Goal: Check status: Check status

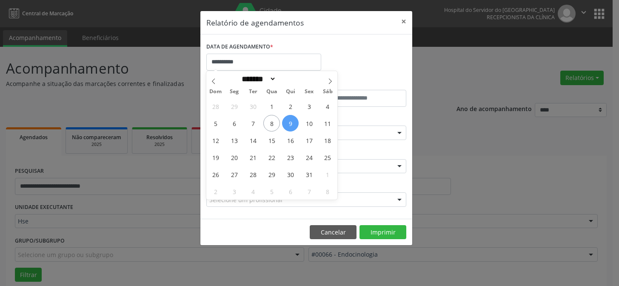
select select "*"
click at [401, 23] on button "×" at bounding box center [403, 21] width 17 height 21
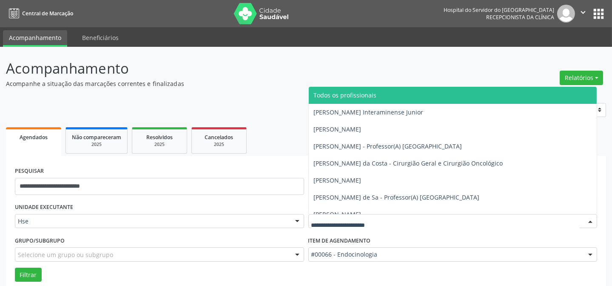
click at [384, 96] on span "Todos os profissionais" at bounding box center [453, 95] width 288 height 17
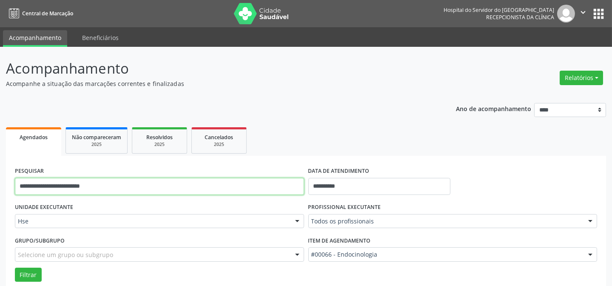
click at [187, 187] on input "**********" at bounding box center [159, 186] width 289 height 17
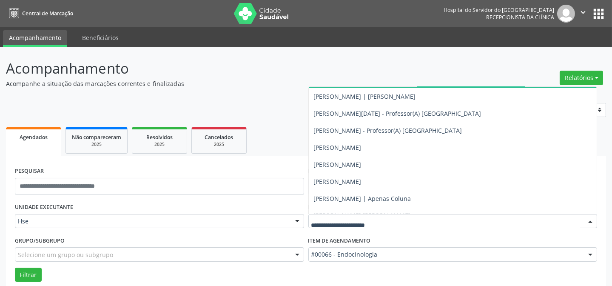
scroll to position [1160, 0]
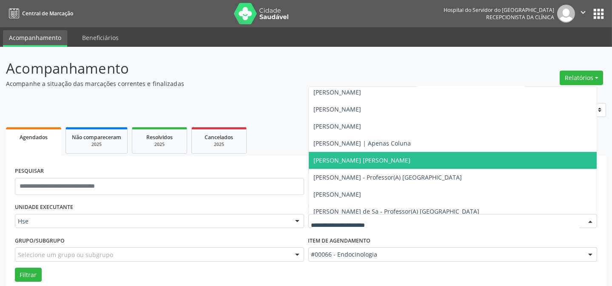
click at [519, 157] on span "[PERSON_NAME] [PERSON_NAME]" at bounding box center [453, 160] width 288 height 17
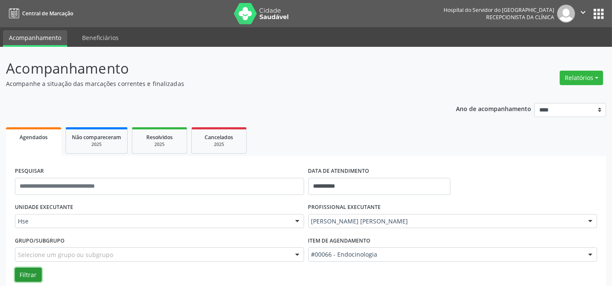
click at [25, 272] on button "Filtrar" at bounding box center [28, 275] width 27 height 14
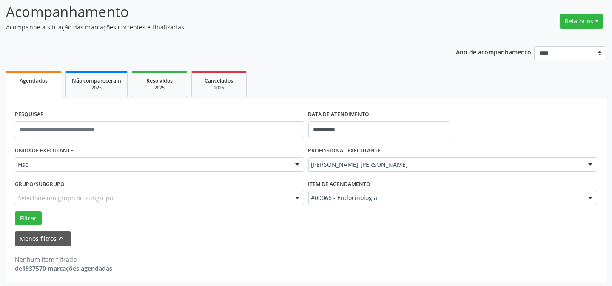
scroll to position [57, 0]
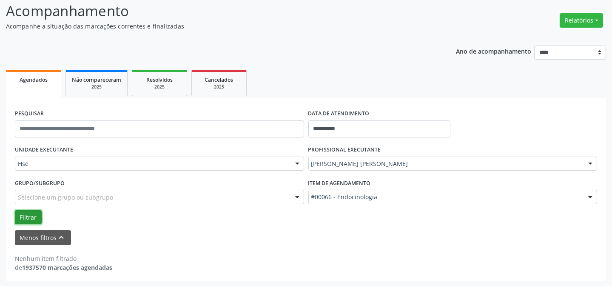
click at [29, 217] on button "Filtrar" at bounding box center [28, 217] width 27 height 14
click at [35, 212] on button "Filtrar" at bounding box center [28, 217] width 27 height 14
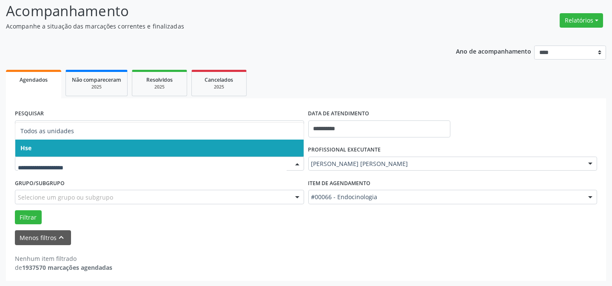
click at [84, 150] on span "Hse" at bounding box center [159, 148] width 288 height 17
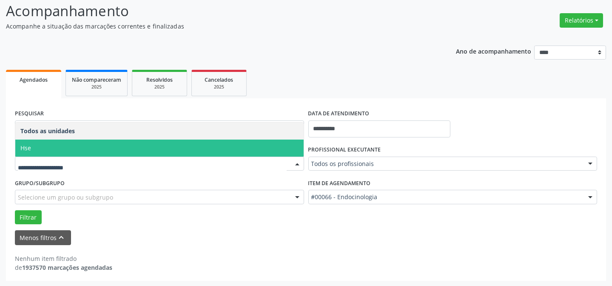
click at [85, 146] on span "Hse" at bounding box center [159, 148] width 288 height 17
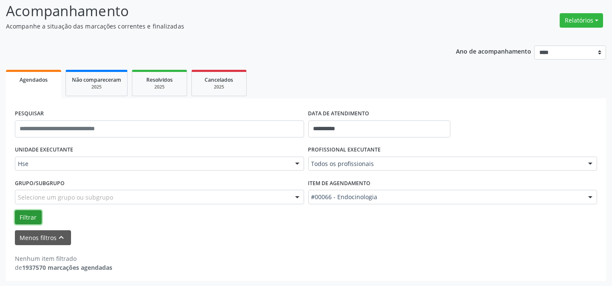
click at [29, 220] on button "Filtrar" at bounding box center [28, 217] width 27 height 14
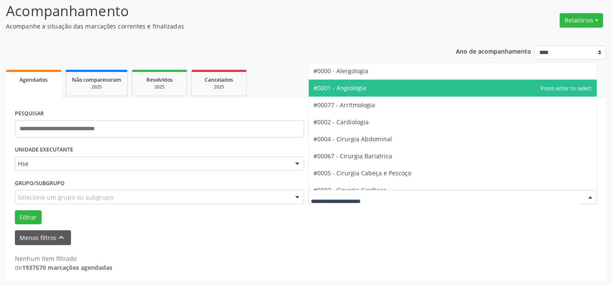
click at [582, 196] on div "#0000 - Alergologia #0001 - Angiologia #00077 - Arritmologia #0002 - Cardiologi…" at bounding box center [452, 197] width 289 height 14
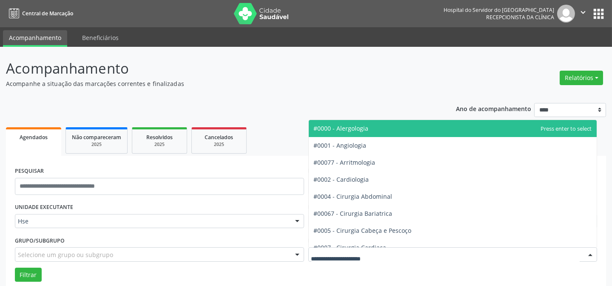
click at [372, 94] on div "**********" at bounding box center [306, 198] width 600 height 280
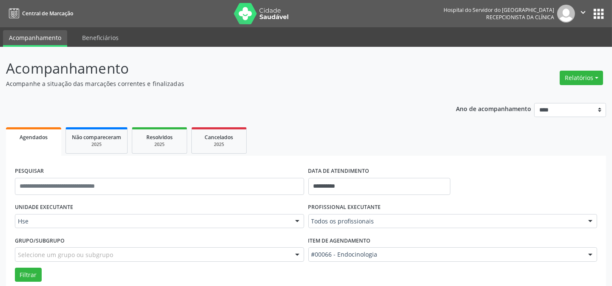
click at [590, 255] on div at bounding box center [590, 255] width 13 height 14
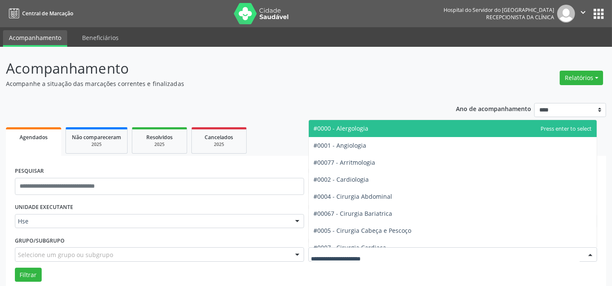
click at [590, 255] on div at bounding box center [590, 255] width 13 height 14
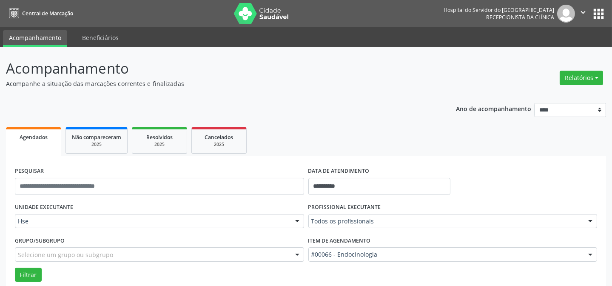
click at [590, 255] on div at bounding box center [590, 255] width 13 height 14
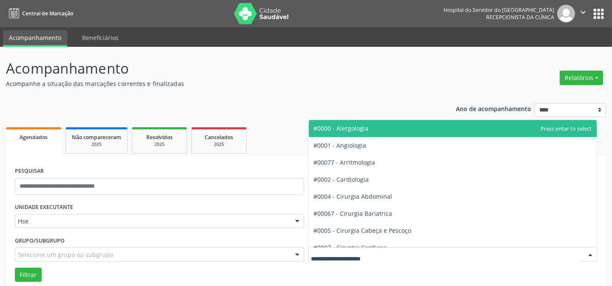
click at [590, 255] on div at bounding box center [590, 255] width 13 height 14
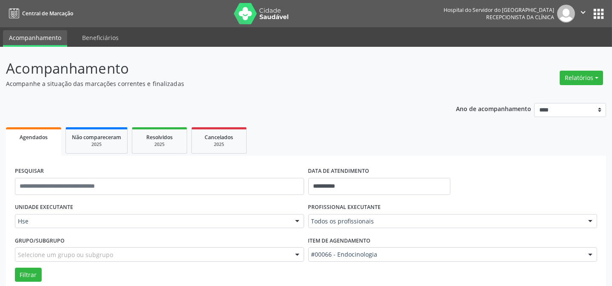
click at [590, 255] on div at bounding box center [590, 255] width 13 height 14
click at [590, 253] on div at bounding box center [590, 255] width 13 height 14
